Goal: Task Accomplishment & Management: Use online tool/utility

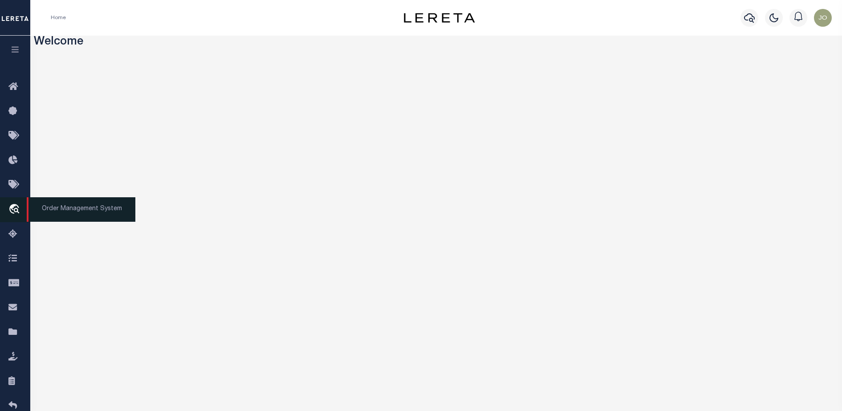
click at [17, 212] on icon "travel_explore" at bounding box center [15, 210] width 14 height 12
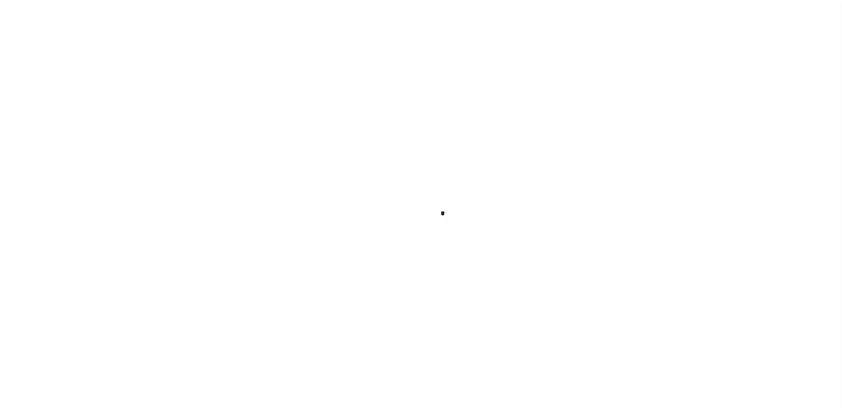
select select "200"
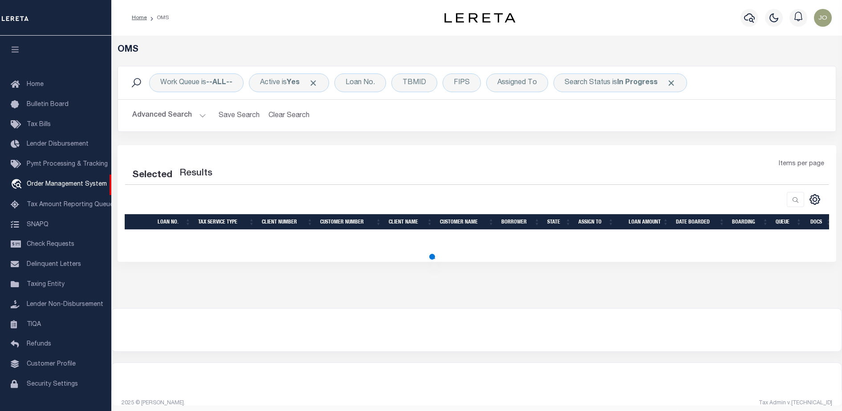
select select "200"
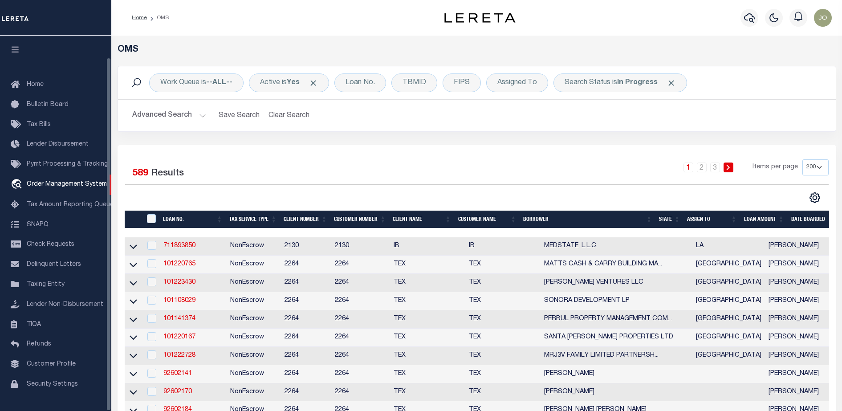
scroll to position [23, 0]
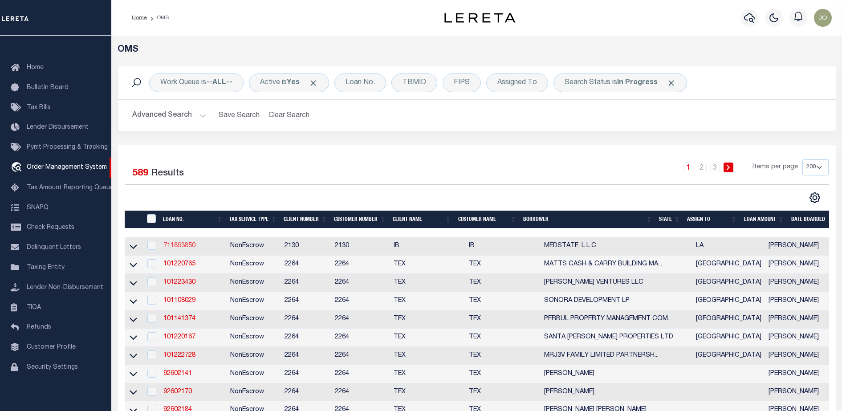
click at [172, 244] on link "711893850" at bounding box center [179, 246] width 32 height 6
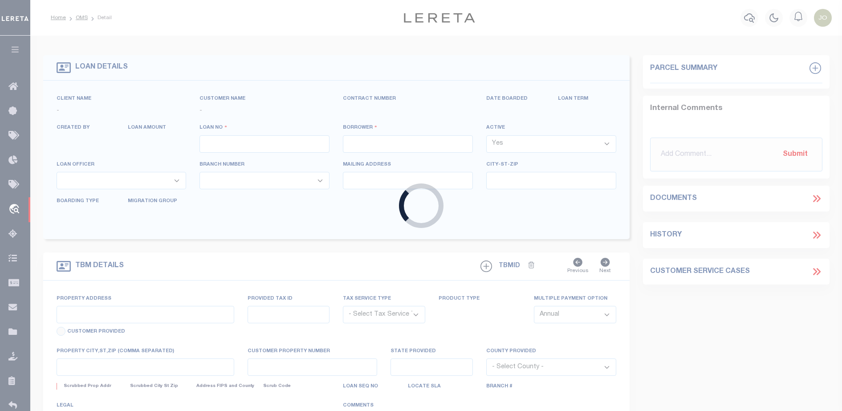
type input "711893850"
type input "MEDSTATE, L.L.C."
select select
type input "1203 S. TYLER ST., UNIT 3 AND 2-X"
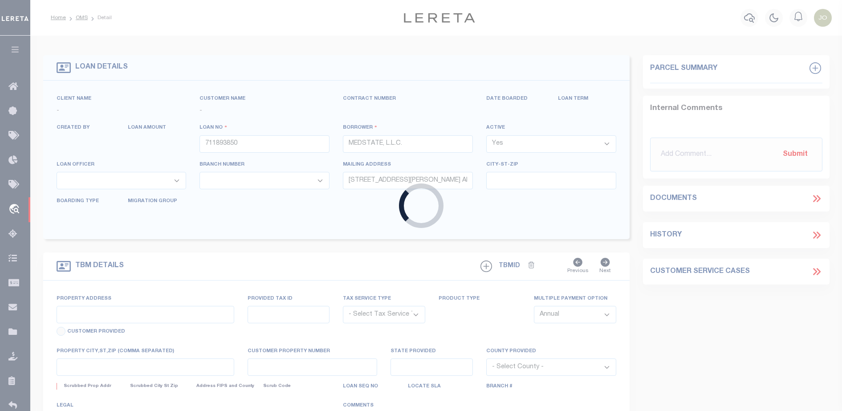
type input "COVINGTON LA 70433"
select select "NonEscrow"
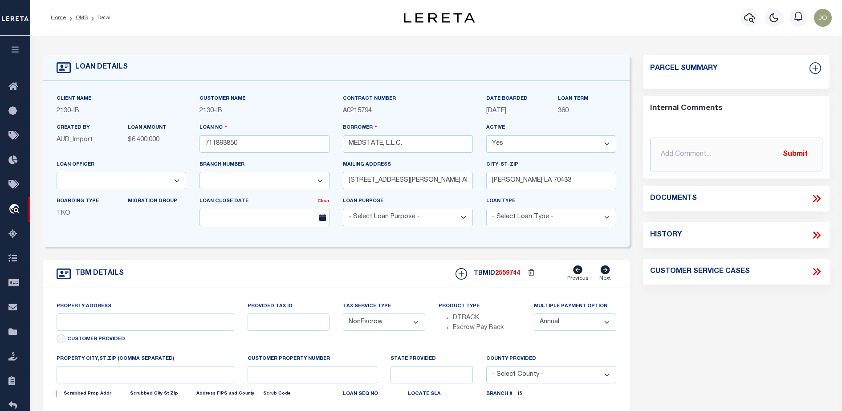
select select "2464"
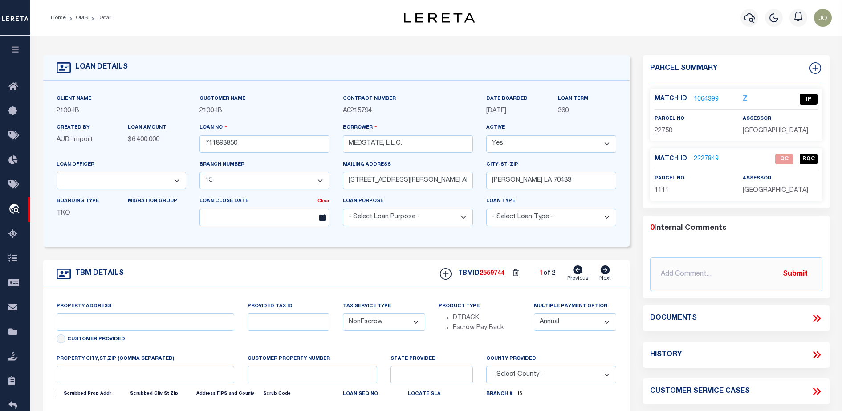
type input "1203 S. TYLER ST., UNIT 3 AND 2-X"
type input "1068111276"
select select
type input "COVINGTON LA 70433"
type input "Eastern"
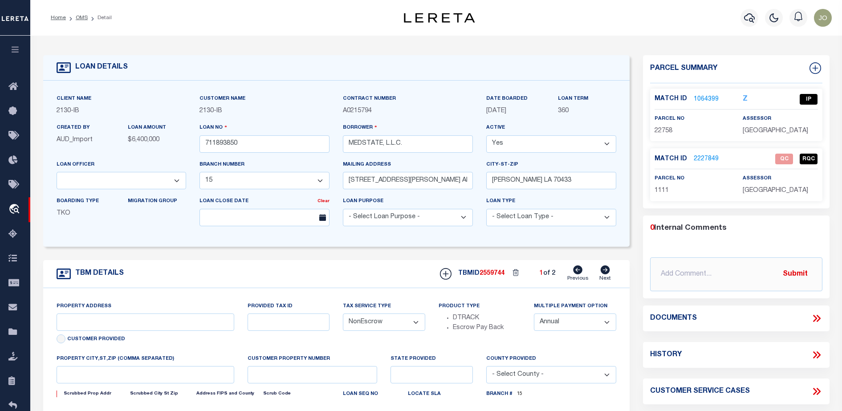
type input "LA"
select select "4950"
click at [818, 318] on icon at bounding box center [817, 319] width 12 height 12
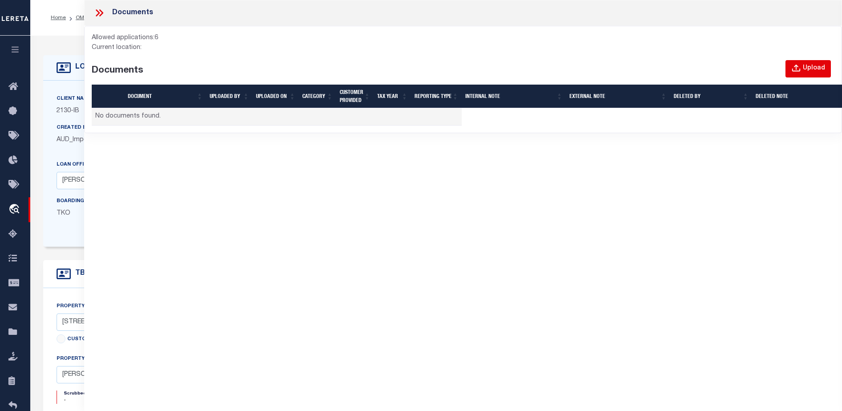
click at [794, 67] on icon "button" at bounding box center [796, 69] width 10 height 10
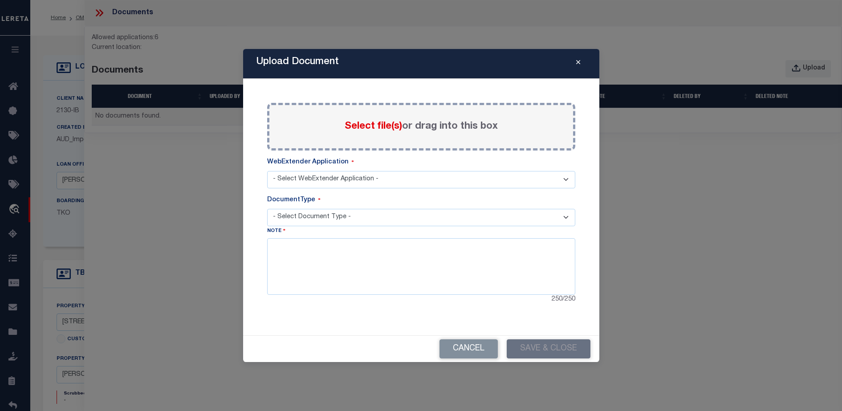
click at [369, 129] on span "Select file(s)" at bounding box center [373, 127] width 57 height 10
click at [0, 0] on input "Select file(s) or drag into this box" at bounding box center [0, 0] width 0 height 0
click at [354, 182] on select "- Select WebExtender Application - SERVICES" at bounding box center [421, 179] width 308 height 17
select select "6"
click at [267, 171] on select "- Select WebExtender Application - SERVICES" at bounding box center [421, 179] width 308 height 17
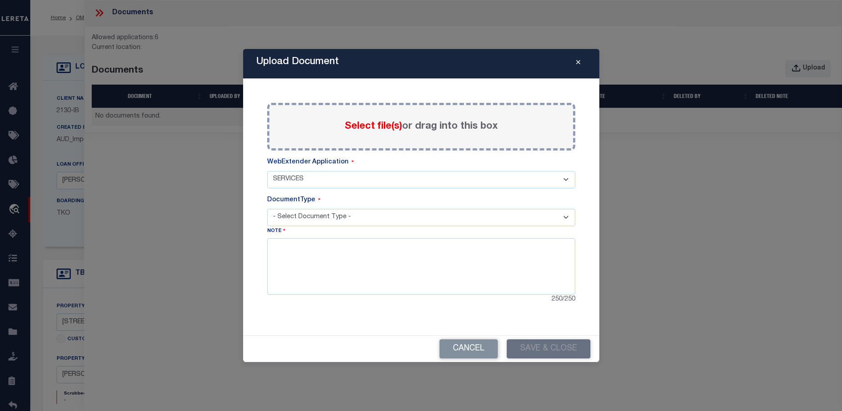
click at [353, 216] on select "- Select Document Type -" at bounding box center [421, 217] width 308 height 17
select select "TAX"
click at [267, 209] on select "- Select Document Type - TAX SERVICE DOCUMENTS LEGAL" at bounding box center [421, 217] width 308 height 17
click at [355, 263] on textarea at bounding box center [421, 266] width 308 height 56
type textarea "blabla"
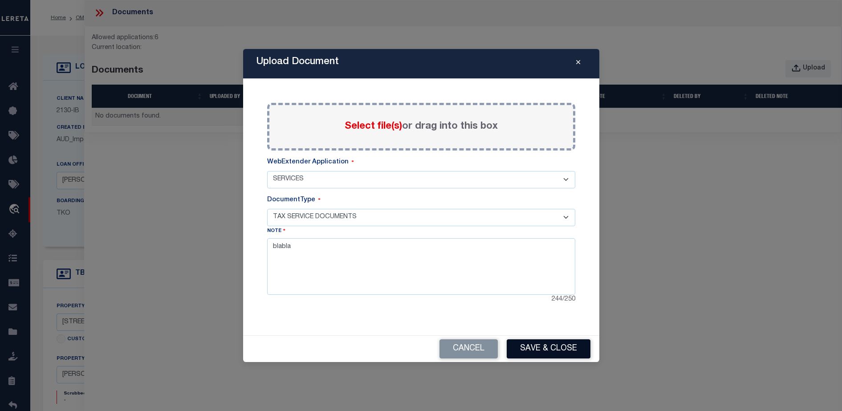
click at [529, 342] on button "Save & Close" at bounding box center [549, 348] width 84 height 19
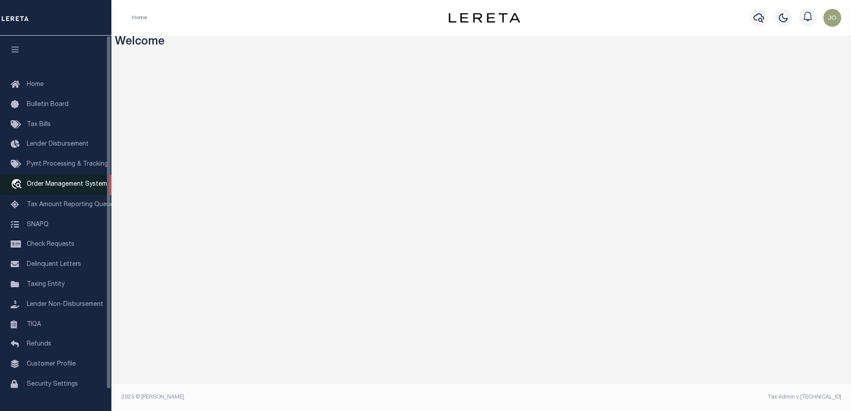
click at [71, 182] on link "travel_explore Order Management System" at bounding box center [55, 185] width 111 height 20
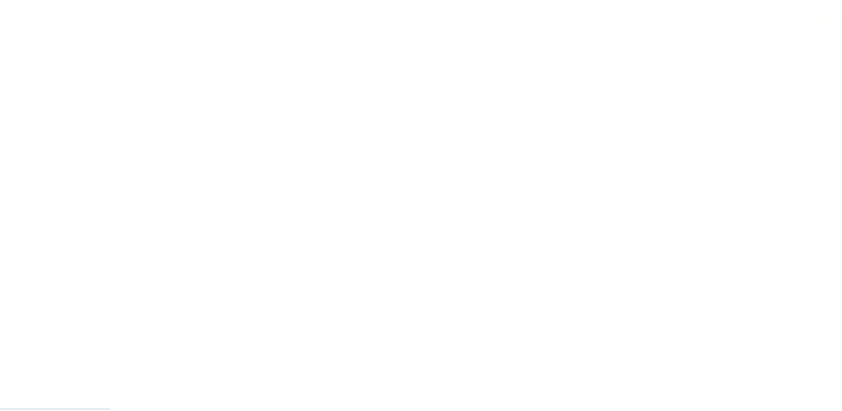
scroll to position [23, 0]
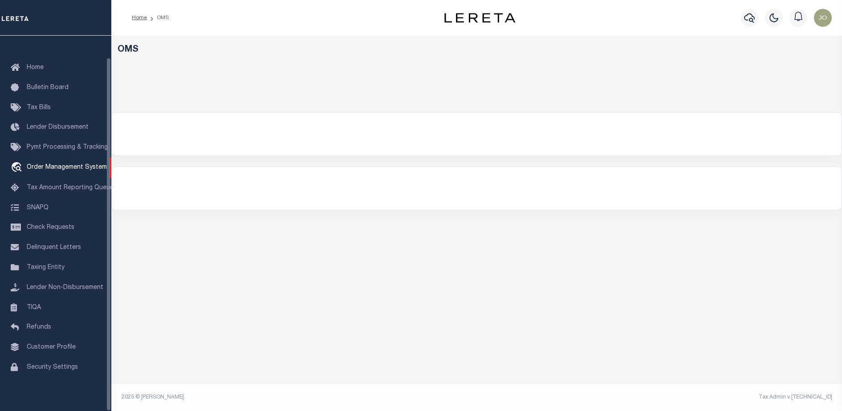
select select "200"
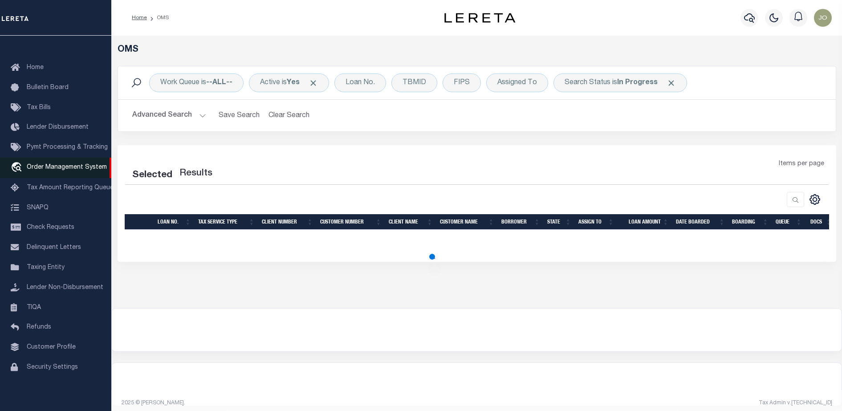
select select "200"
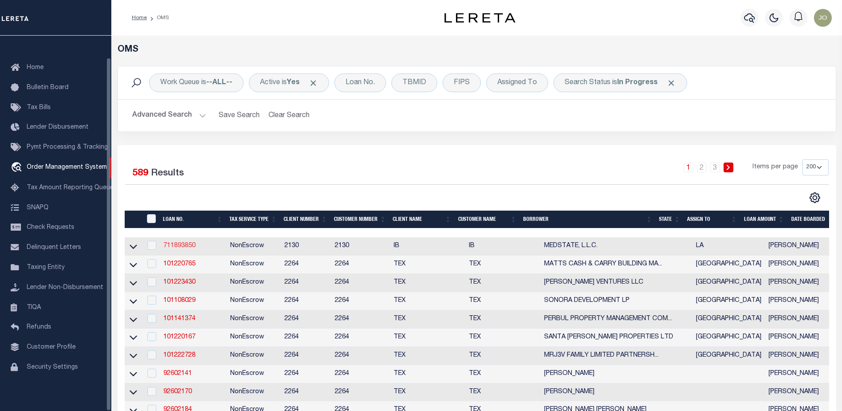
click at [177, 246] on link "711893850" at bounding box center [179, 246] width 32 height 6
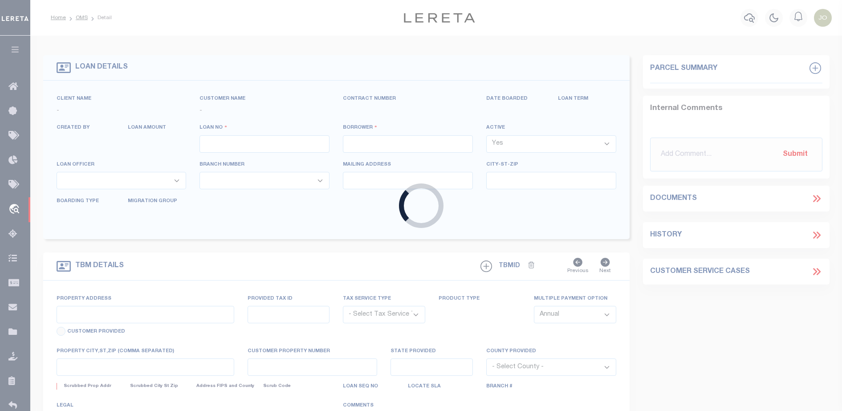
type input "711893850"
type input "MEDSTATE, L.L.C."
select select
type input "1203 S. TYLER ST., UNIT 3 AND 2-X"
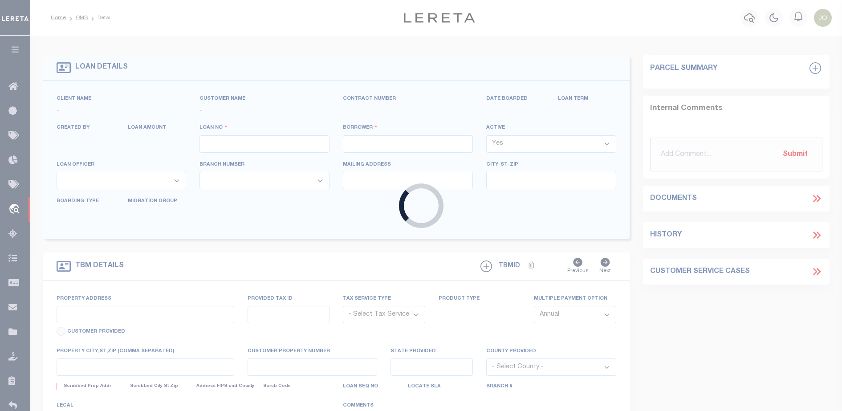
type input "COVINGTON LA 70433"
select select "NonEscrow"
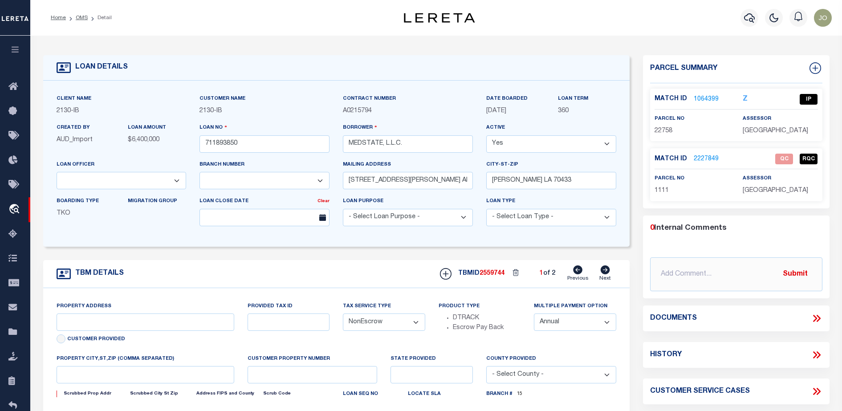
type input "1203 S. TYLER ST., UNIT 3 AND 2-X"
type input "1068111276"
select select
type input "COVINGTON LA 70433"
type input "Eastern"
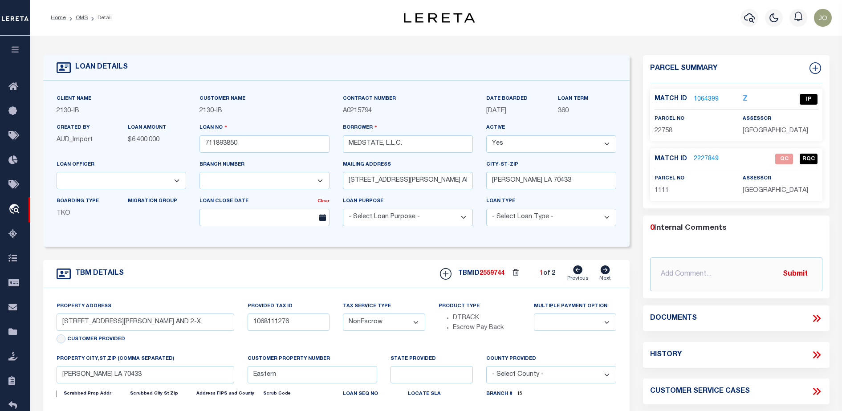
type input "LA"
select select "2464"
select select "4950"
click at [817, 316] on icon at bounding box center [817, 319] width 12 height 12
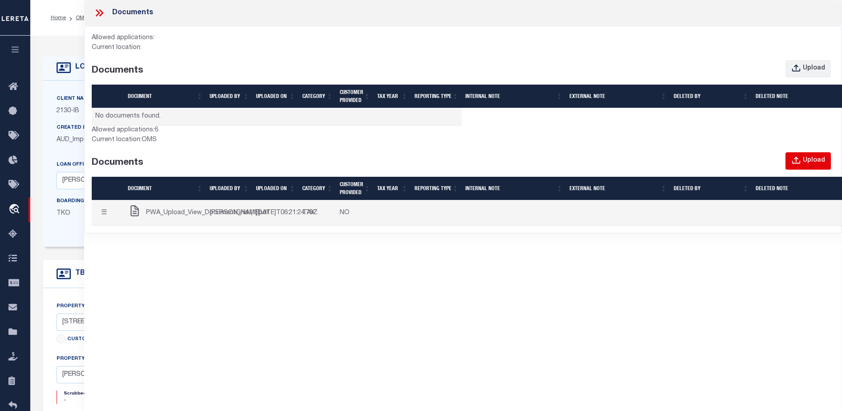
click at [820, 159] on div "Upload" at bounding box center [814, 161] width 22 height 10
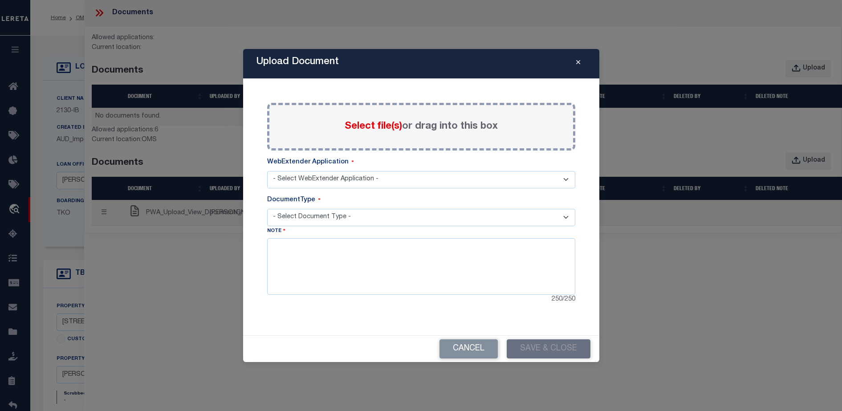
click at [373, 128] on span "Select file(s)" at bounding box center [373, 127] width 57 height 10
click at [0, 0] on input "Select file(s) or drag into this box" at bounding box center [0, 0] width 0 height 0
click at [356, 178] on select "- Select WebExtender Application - SERVICES" at bounding box center [421, 179] width 308 height 17
select select "6"
click at [267, 171] on select "- Select WebExtender Application - SERVICES" at bounding box center [421, 179] width 308 height 17
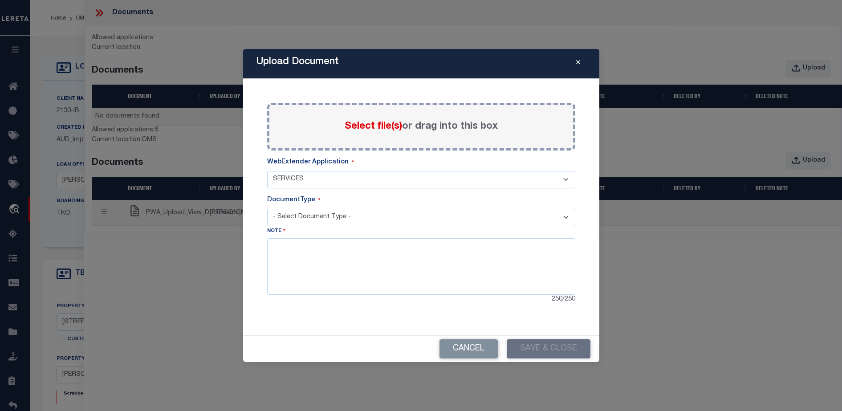
click at [348, 215] on select "- Select Document Type - TAX SERVICE DOCUMENTS LEGAL" at bounding box center [421, 217] width 308 height 17
select select "TAX"
click at [267, 209] on select "- Select Document Type - TAX SERVICE DOCUMENTS LEGAL" at bounding box center [421, 217] width 308 height 17
click at [350, 266] on textarea at bounding box center [421, 266] width 308 height 56
type textarea "asdasdasdasda"
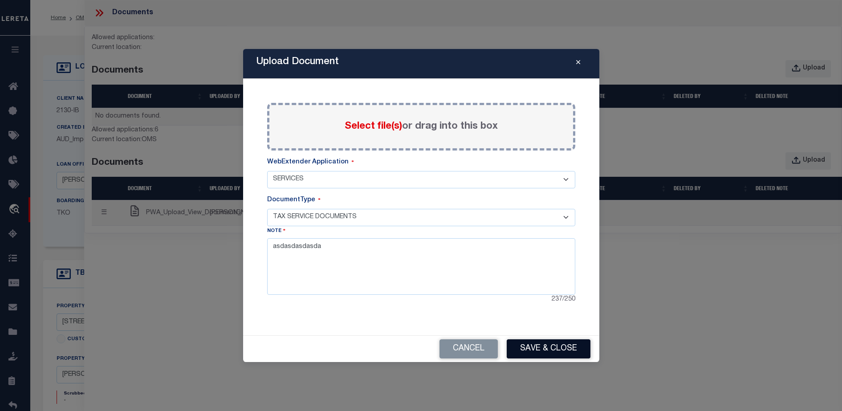
click at [567, 346] on button "Save & Close" at bounding box center [549, 348] width 84 height 19
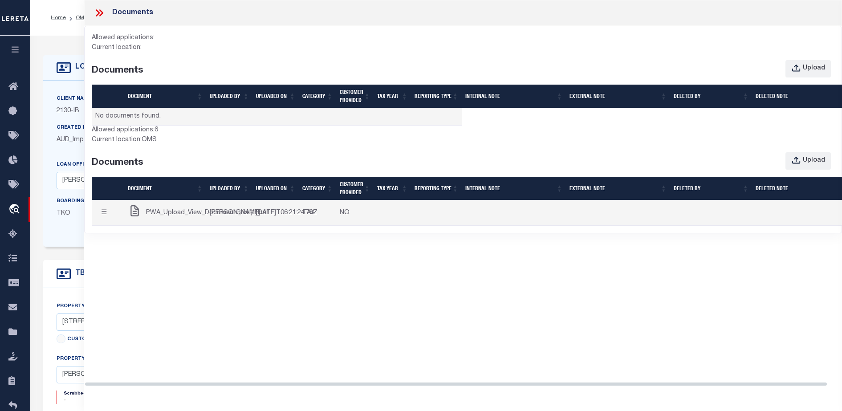
click at [97, 13] on icon at bounding box center [100, 13] width 12 height 12
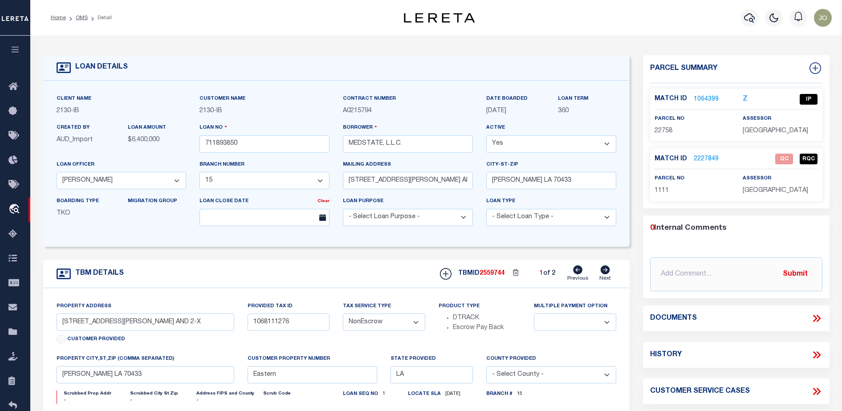
click at [491, 276] on span "2559744" at bounding box center [492, 273] width 25 height 6
copy span "2559744"
drag, startPoint x: 241, startPoint y: 145, endPoint x: 159, endPoint y: 145, distance: 82.8
click at [159, 145] on div "Client Name 2130 - IB Customer Name 2130 - IB" at bounding box center [336, 163] width 573 height 139
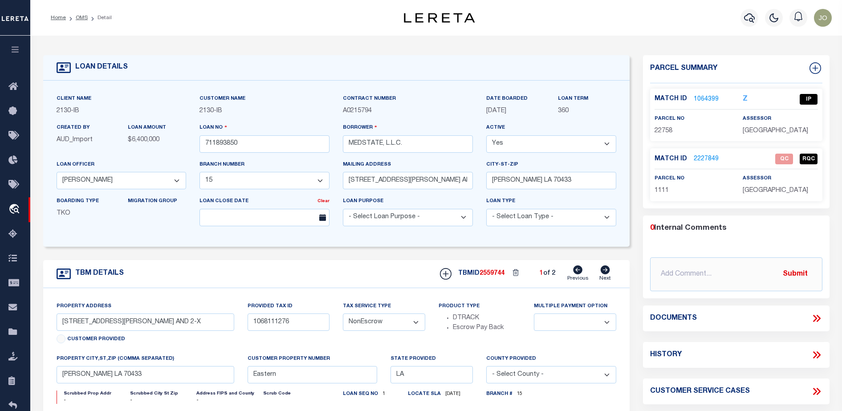
click at [419, 268] on div "TBM DETAILS TBMID 2559744 1 of 2 Next" at bounding box center [336, 274] width 587 height 28
click at [816, 328] on div "Documents" at bounding box center [736, 319] width 187 height 26
click at [817, 326] on div "Documents" at bounding box center [736, 319] width 187 height 26
click at [815, 324] on div "Documents" at bounding box center [736, 319] width 187 height 26
click at [815, 322] on icon at bounding box center [817, 319] width 12 height 12
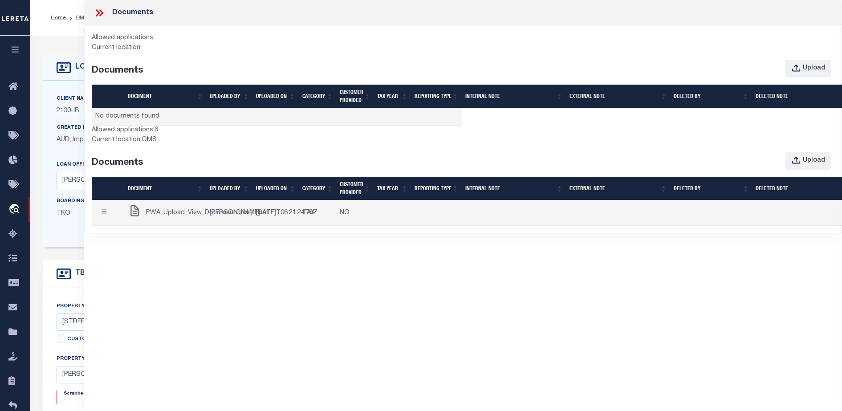
click at [340, 279] on div "Documents Allowed applications: Current location: Documents Upload Document UPL…" at bounding box center [463, 193] width 758 height 387
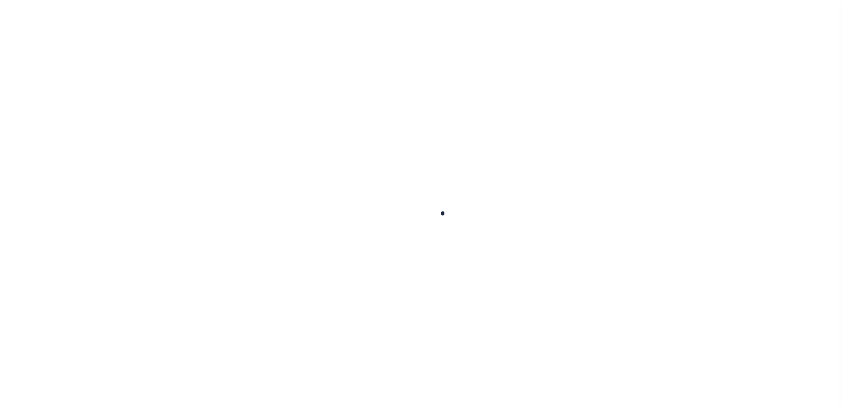
scroll to position [23, 0]
type input "711893850"
type input "MEDSTATE, L.L.C."
select select
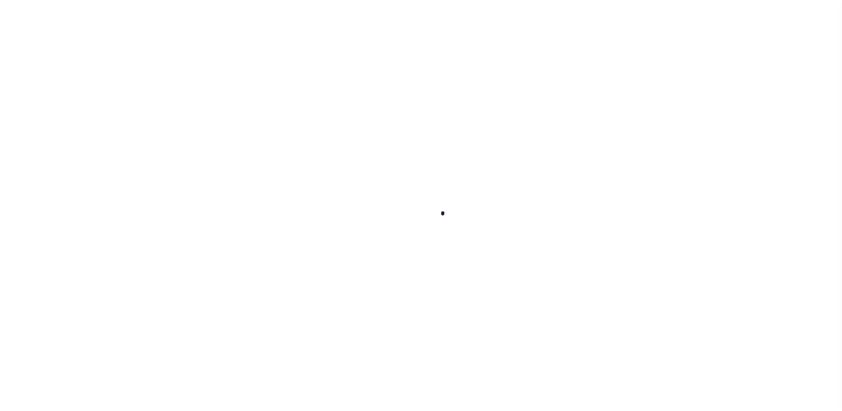
type input "[STREET_ADDRESS][PERSON_NAME] AND 2-X"
type input "[PERSON_NAME] LA 70433"
select select "NonEscrow"
select select "2464"
type input "1203 S. TYLER ST., UNIT 3 AND 2-X"
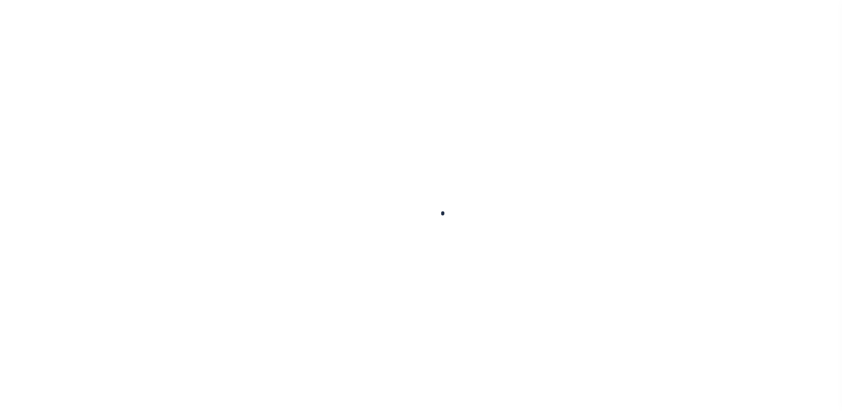
type input "1068111276"
select select
type input "COVINGTON LA 70433"
type input "Eastern"
type input "LA"
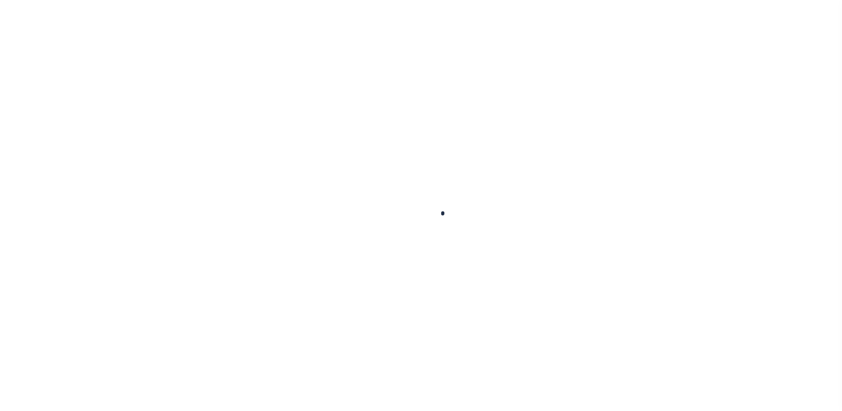
select select "4950"
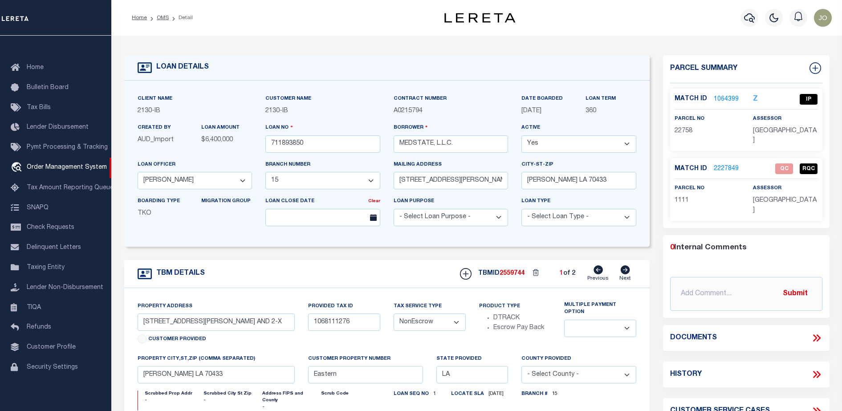
click at [817, 332] on icon at bounding box center [817, 338] width 12 height 12
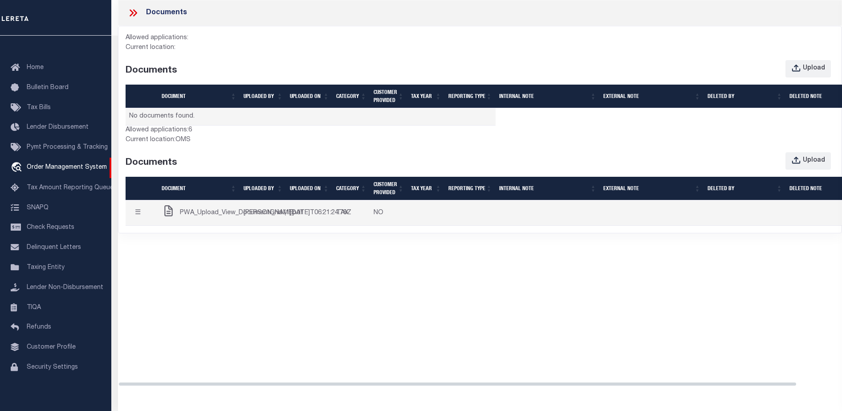
click at [550, 342] on div "Documents Allowed applications: Current location: Documents Upload Document UPL…" at bounding box center [480, 197] width 724 height 395
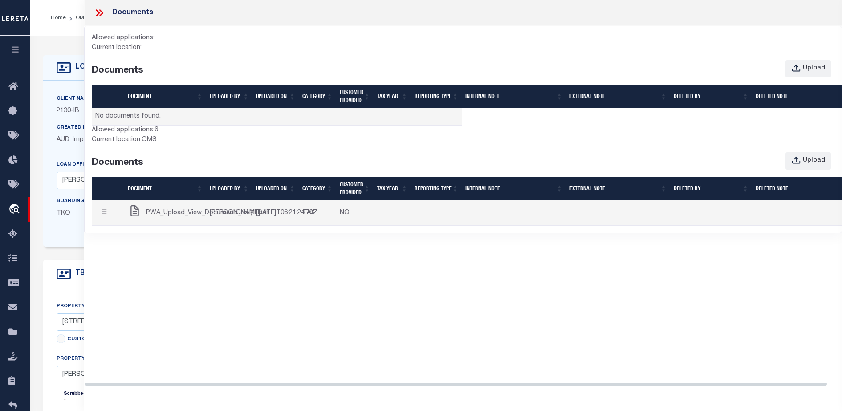
scroll to position [0, 0]
click at [498, 299] on div "Documents Allowed applications: Current location: Documents Upload Document UPL…" at bounding box center [463, 197] width 758 height 395
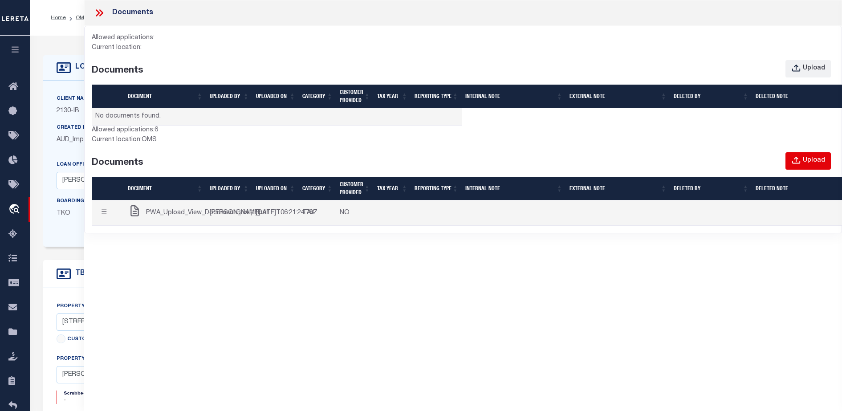
click at [808, 155] on button "Upload" at bounding box center [808, 160] width 45 height 17
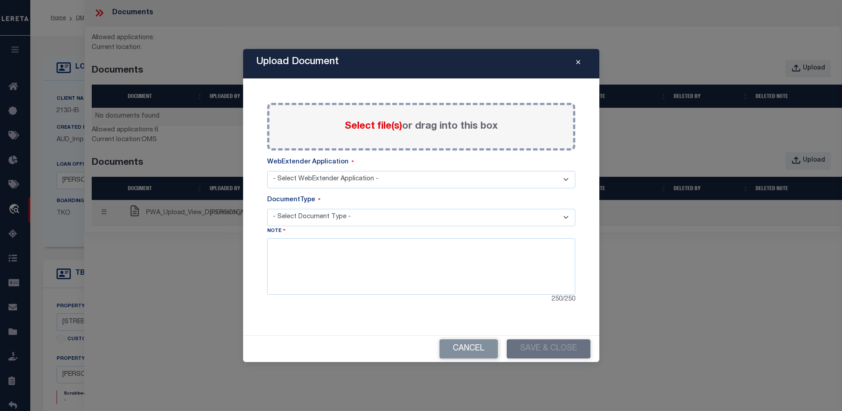
click at [469, 122] on label "Select file(s) or drag into this box" at bounding box center [421, 126] width 153 height 15
click at [0, 0] on input "Select file(s) or drag into this box" at bounding box center [0, 0] width 0 height 0
click at [360, 173] on select "- Select WebExtender Application - SERVICES" at bounding box center [421, 179] width 308 height 17
select select "6"
click at [267, 171] on select "- Select WebExtender Application - SERVICES" at bounding box center [421, 179] width 308 height 17
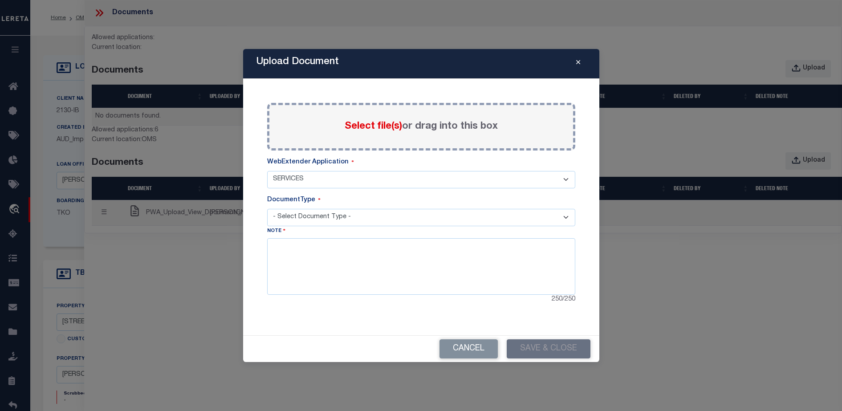
click at [366, 219] on select "- Select Document Type - TAX SERVICE DOCUMENTS LEGAL" at bounding box center [421, 217] width 308 height 17
select select "TAX"
click at [267, 209] on select "- Select Document Type - TAX SERVICE DOCUMENTS LEGAL" at bounding box center [421, 217] width 308 height 17
click at [374, 253] on textarea at bounding box center [421, 266] width 308 height 56
type textarea "FGDGD"
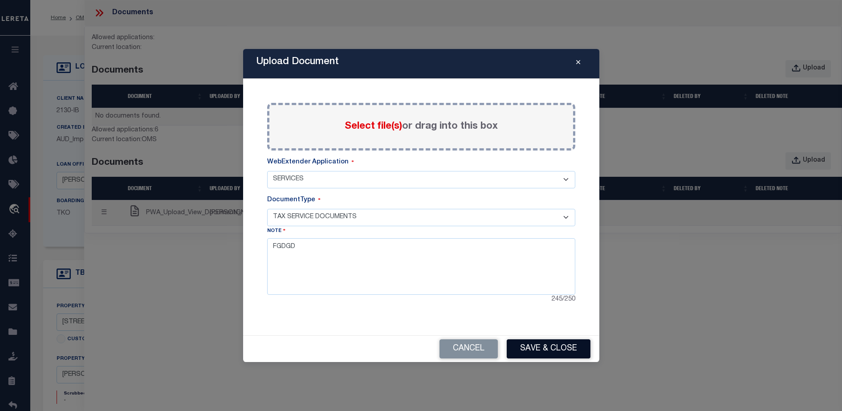
click at [534, 353] on button "Save & Close" at bounding box center [549, 348] width 84 height 19
